Goal: Task Accomplishment & Management: Manage account settings

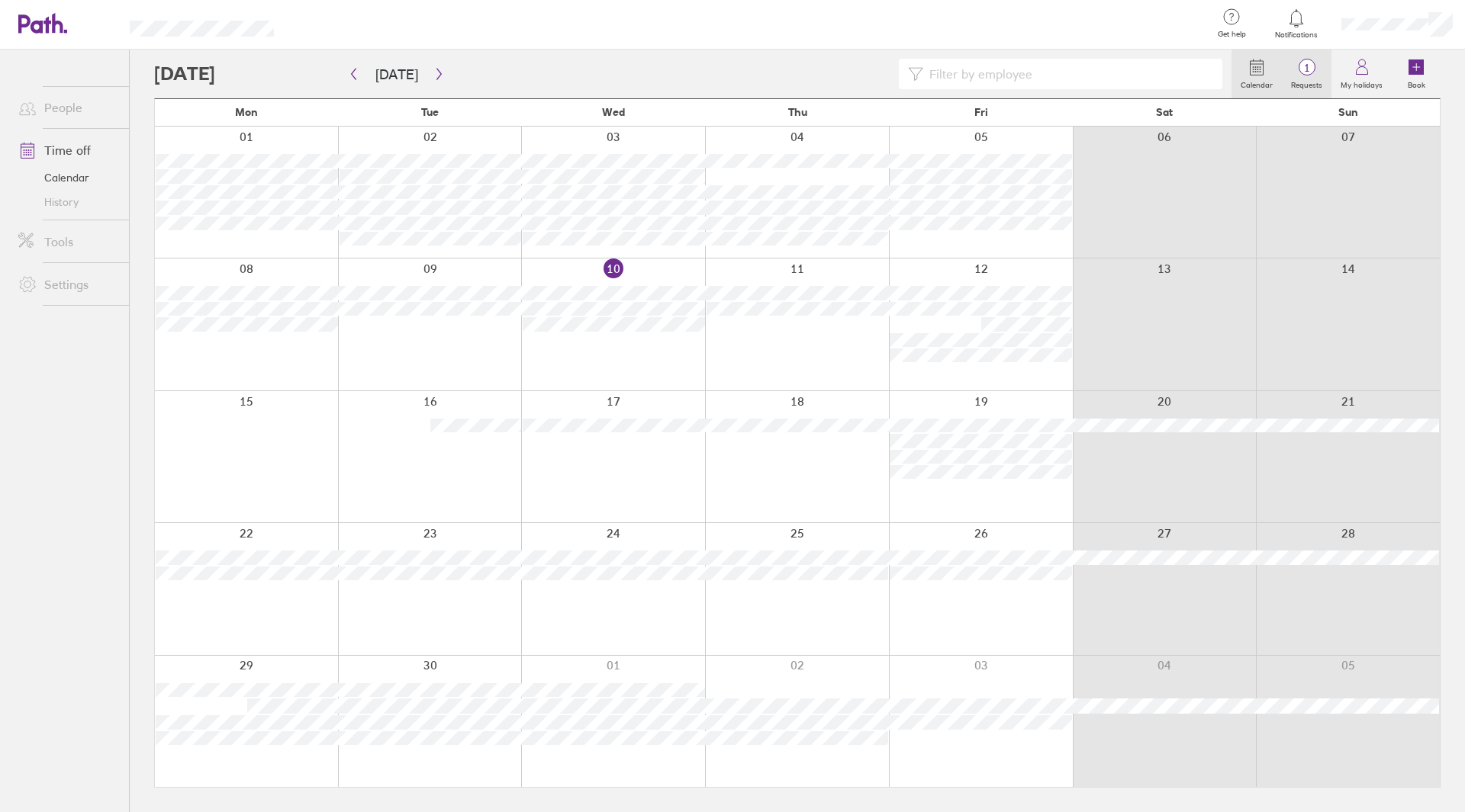
click at [1301, 77] on label "Requests" at bounding box center [1307, 83] width 49 height 14
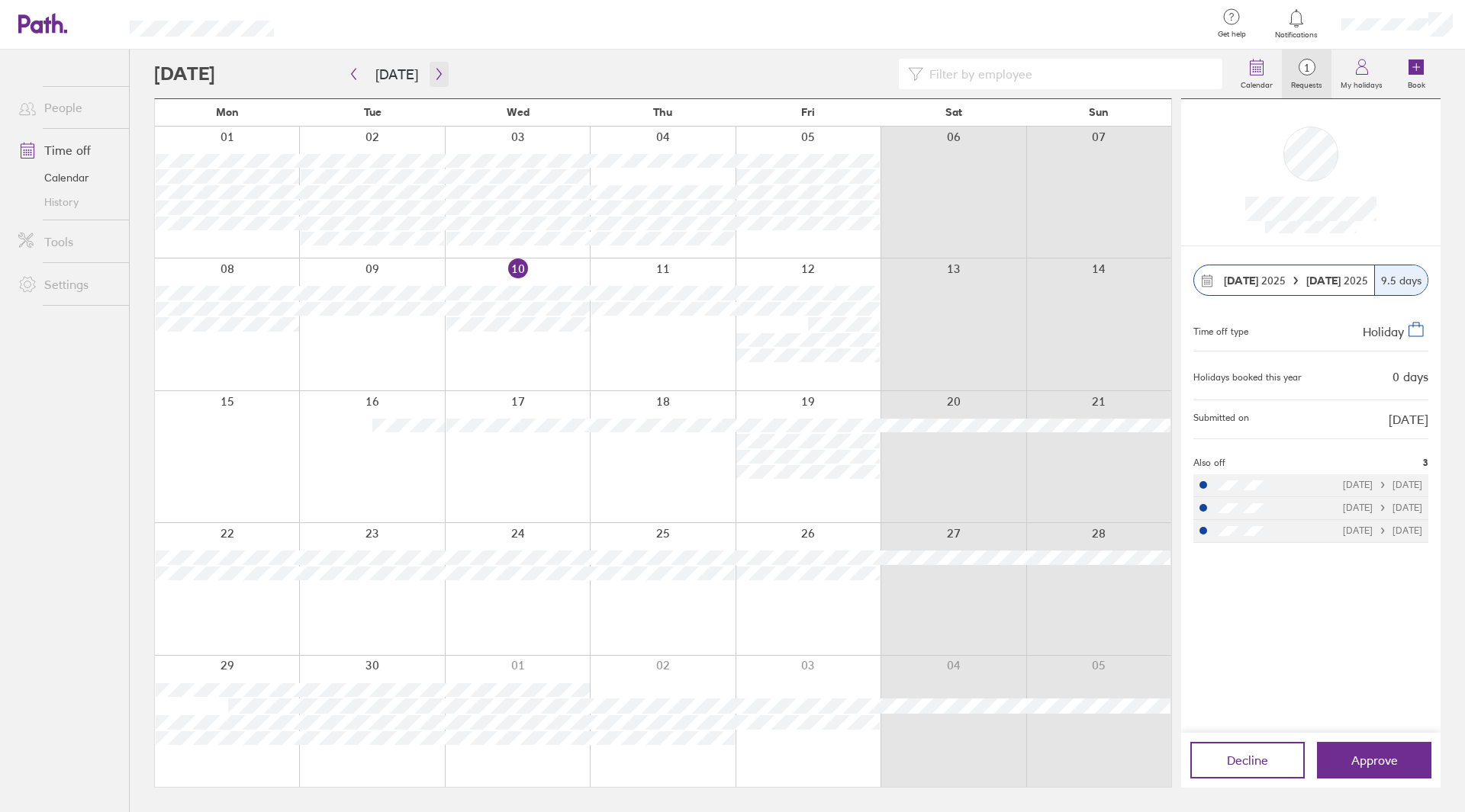
click at [430, 71] on button "button" at bounding box center [439, 75] width 19 height 26
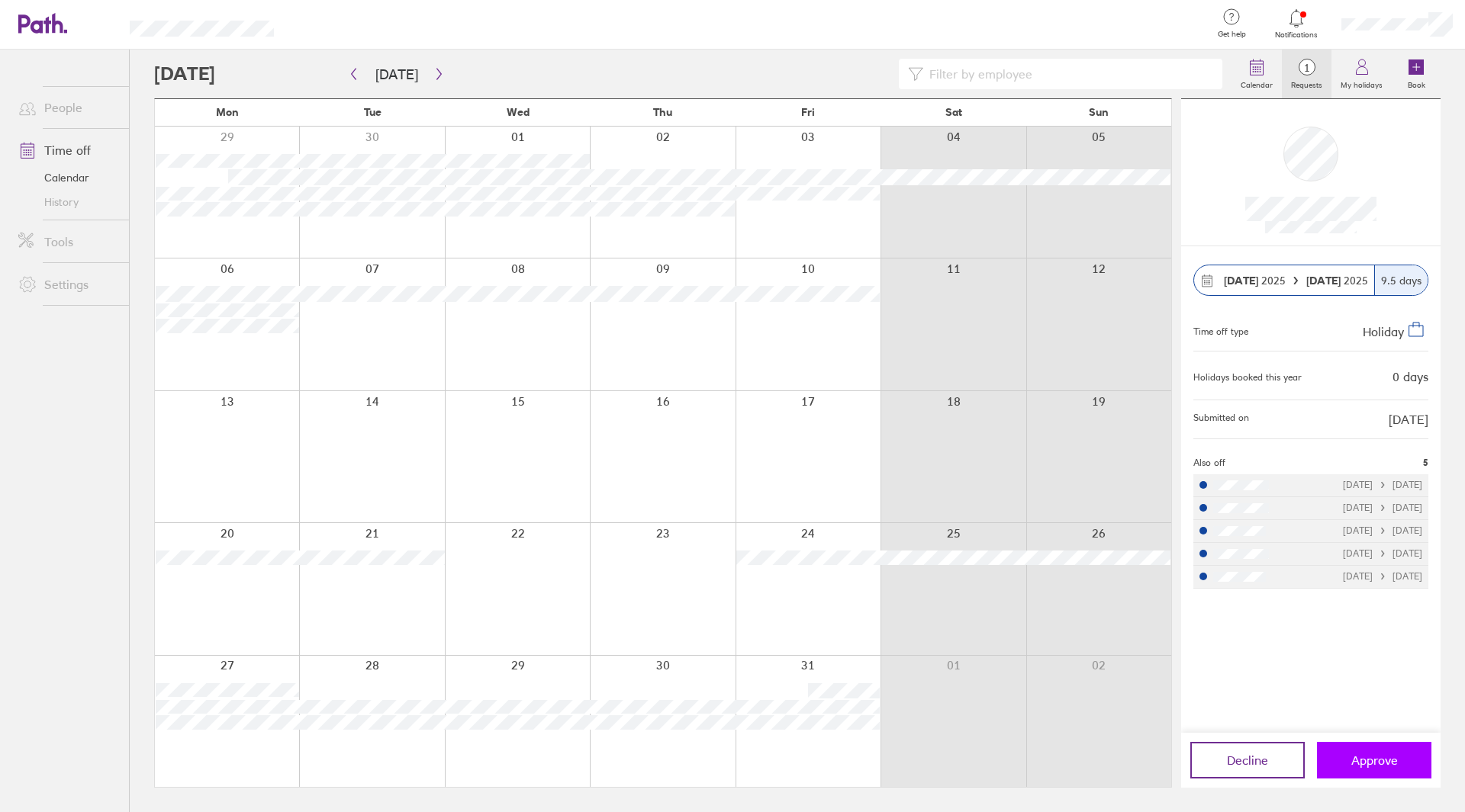
click at [1395, 759] on span "Approve" at bounding box center [1375, 760] width 47 height 14
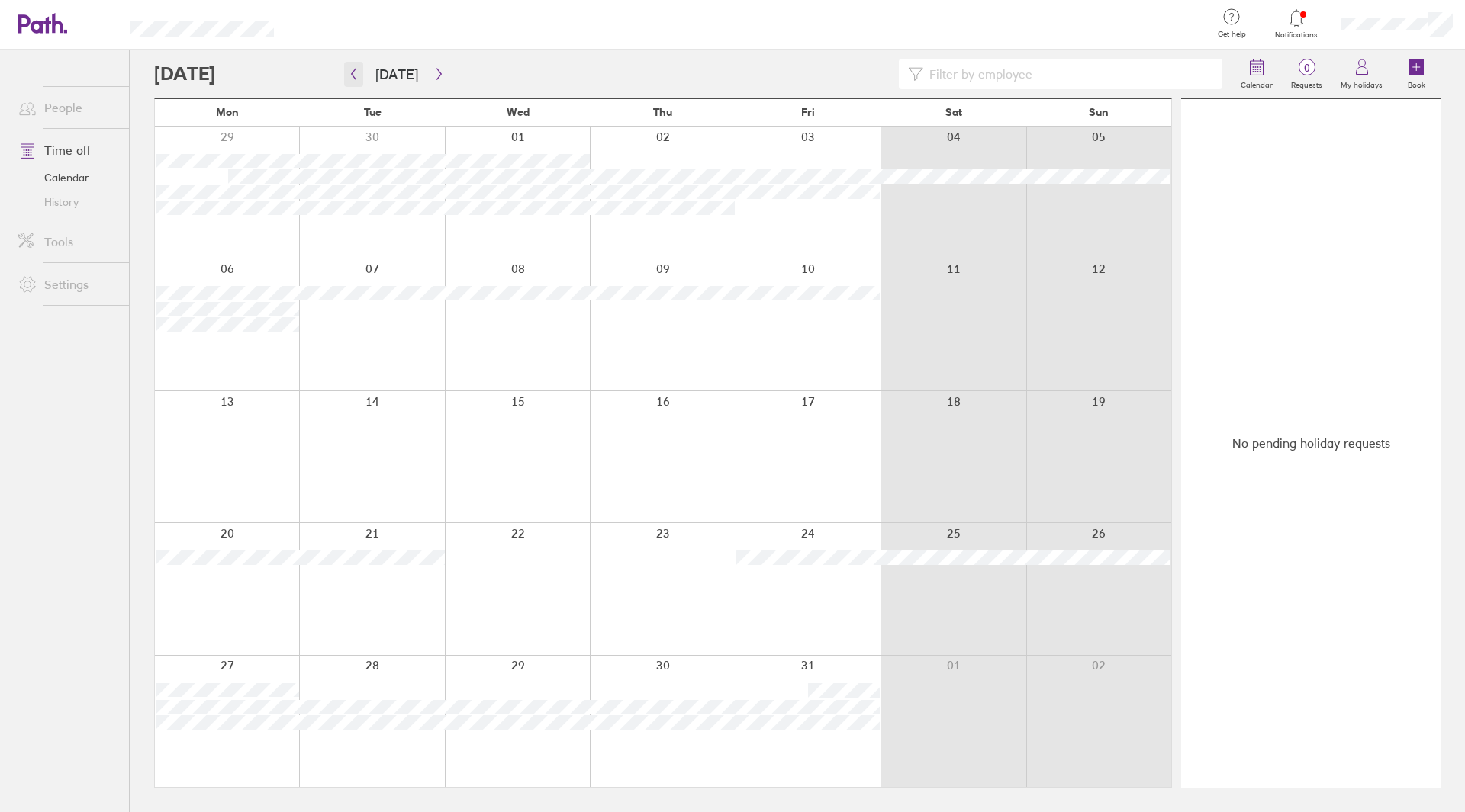
click at [357, 77] on icon "button" at bounding box center [353, 74] width 11 height 12
